Goal: Task Accomplishment & Management: Complete application form

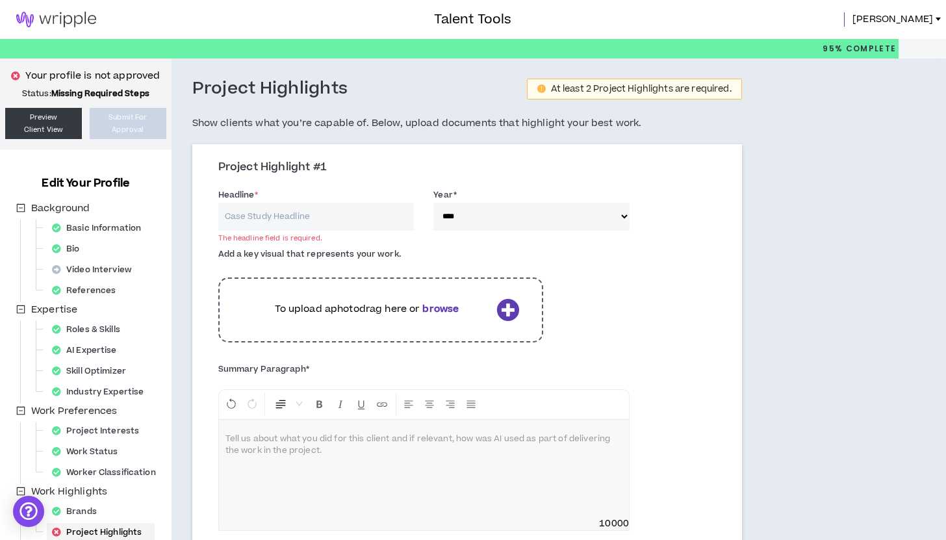
select select "****"
click at [921, 15] on span "[PERSON_NAME]" at bounding box center [892, 19] width 81 height 14
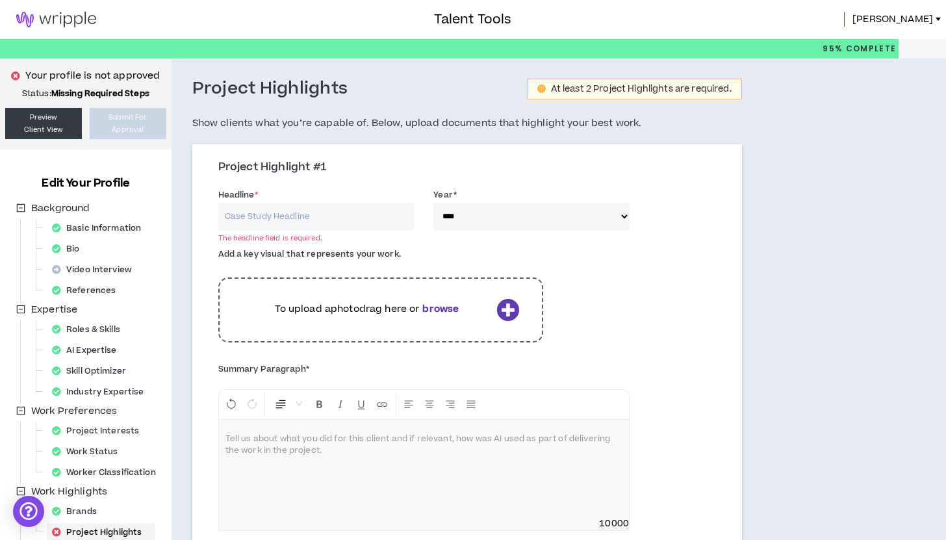
click at [79, 19] on img at bounding box center [56, 20] width 112 height 16
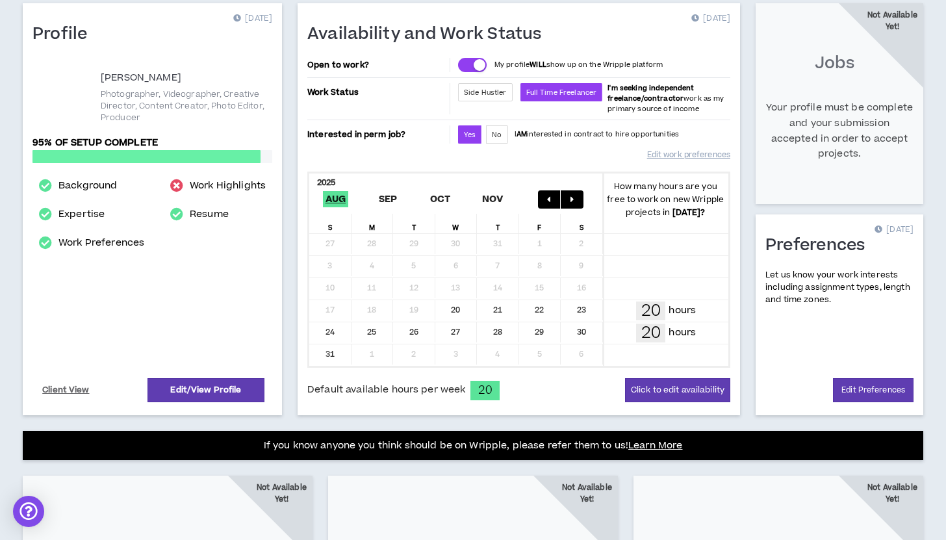
scroll to position [105, 0]
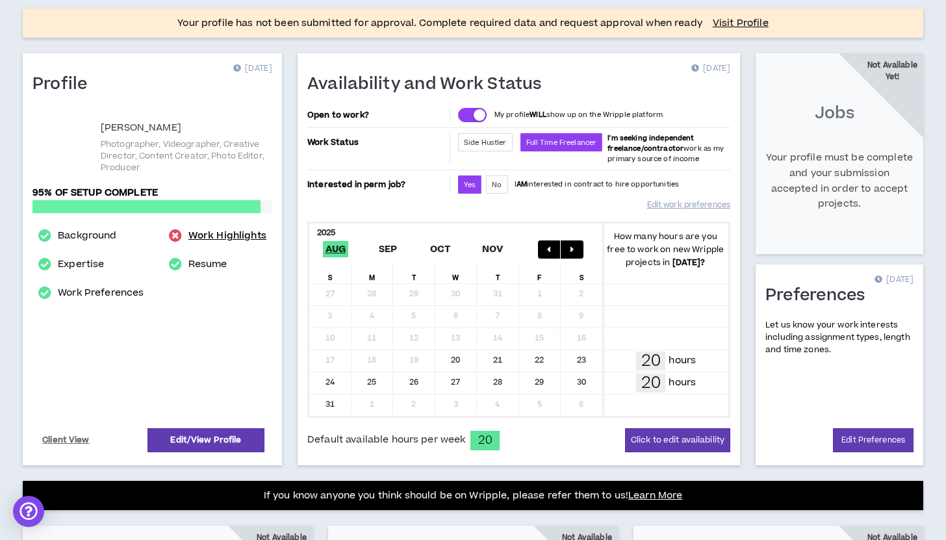
click at [225, 237] on link "Work Highlights" at bounding box center [227, 236] width 78 height 16
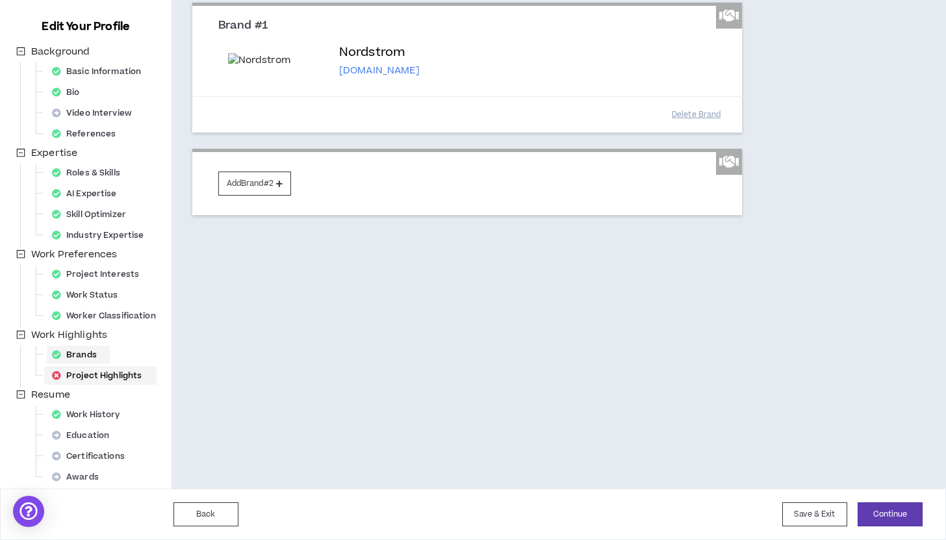
click at [86, 377] on div "Project Highlights" at bounding box center [101, 375] width 108 height 18
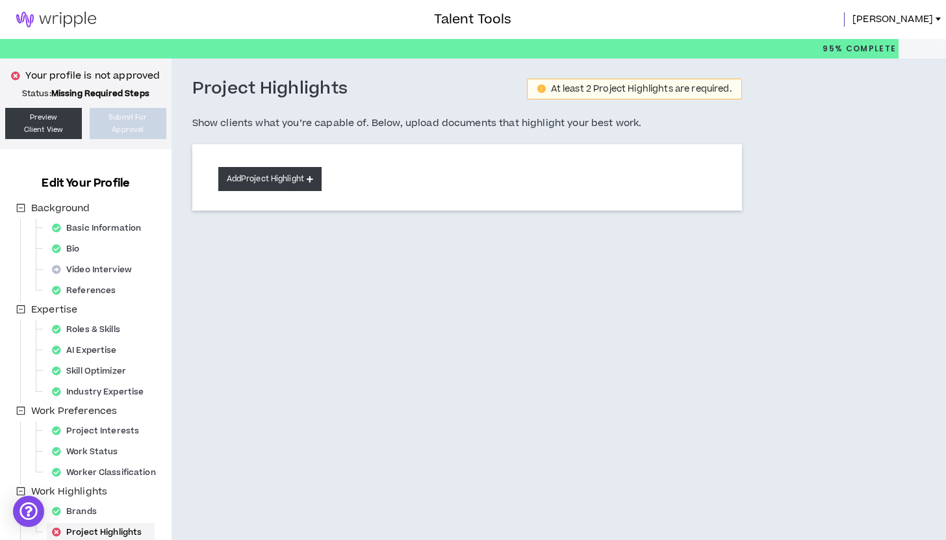
click at [257, 187] on button "Add Project Highlight" at bounding box center [269, 179] width 103 height 24
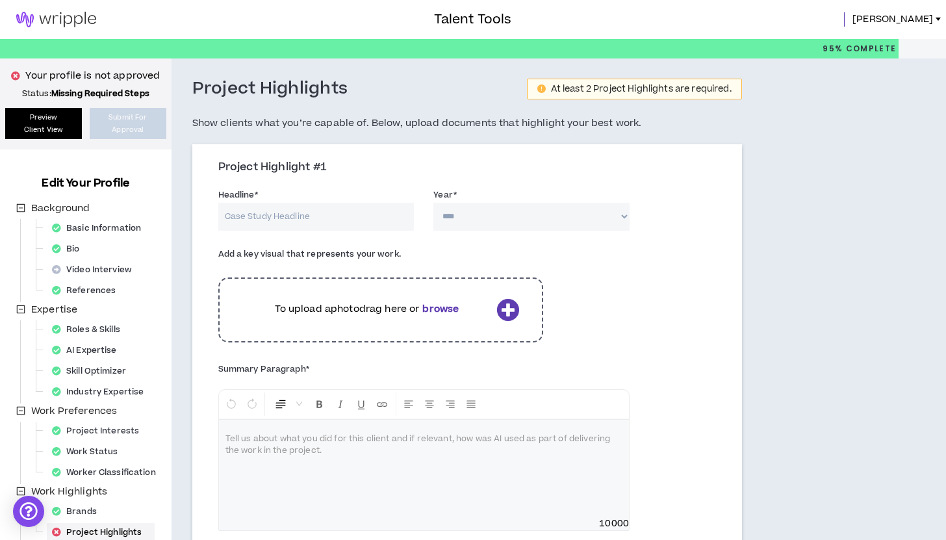
click at [42, 131] on link "Preview Client View" at bounding box center [43, 123] width 77 height 31
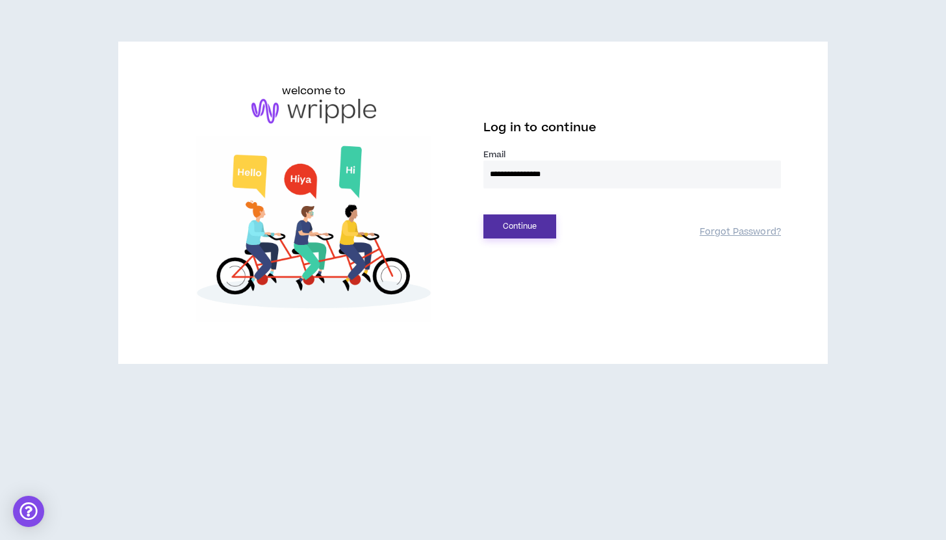
type input "**********"
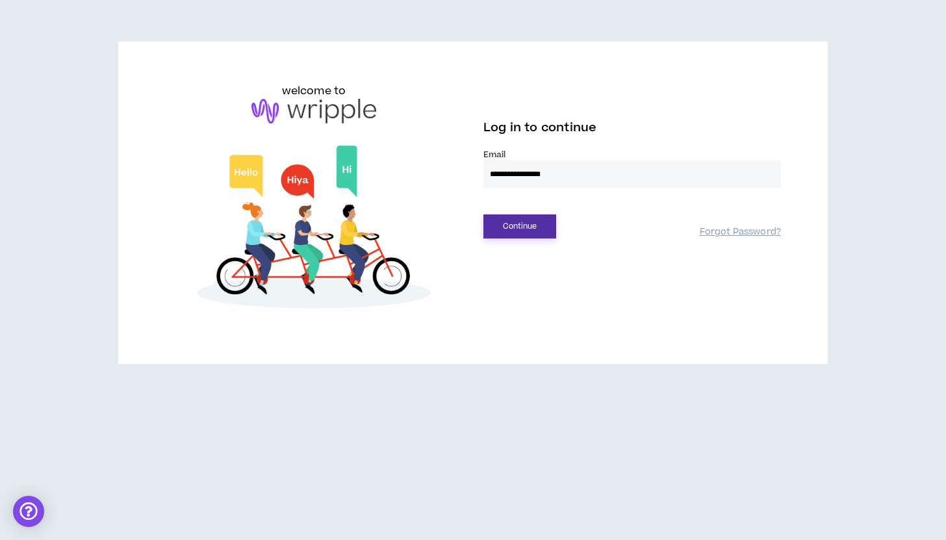
click at [506, 225] on button "Continue" at bounding box center [519, 226] width 73 height 24
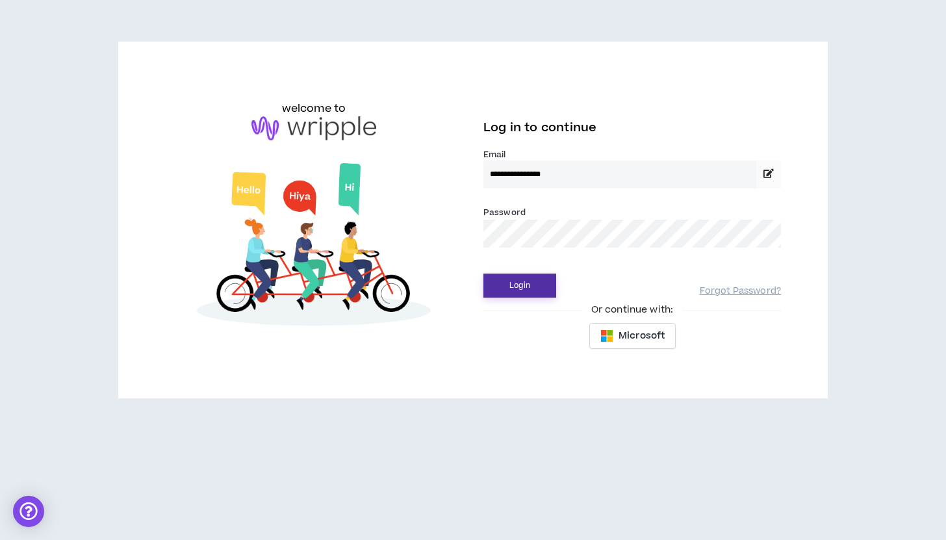
click at [514, 283] on button "Login" at bounding box center [519, 285] width 73 height 24
